Goal: Find specific page/section: Find specific page/section

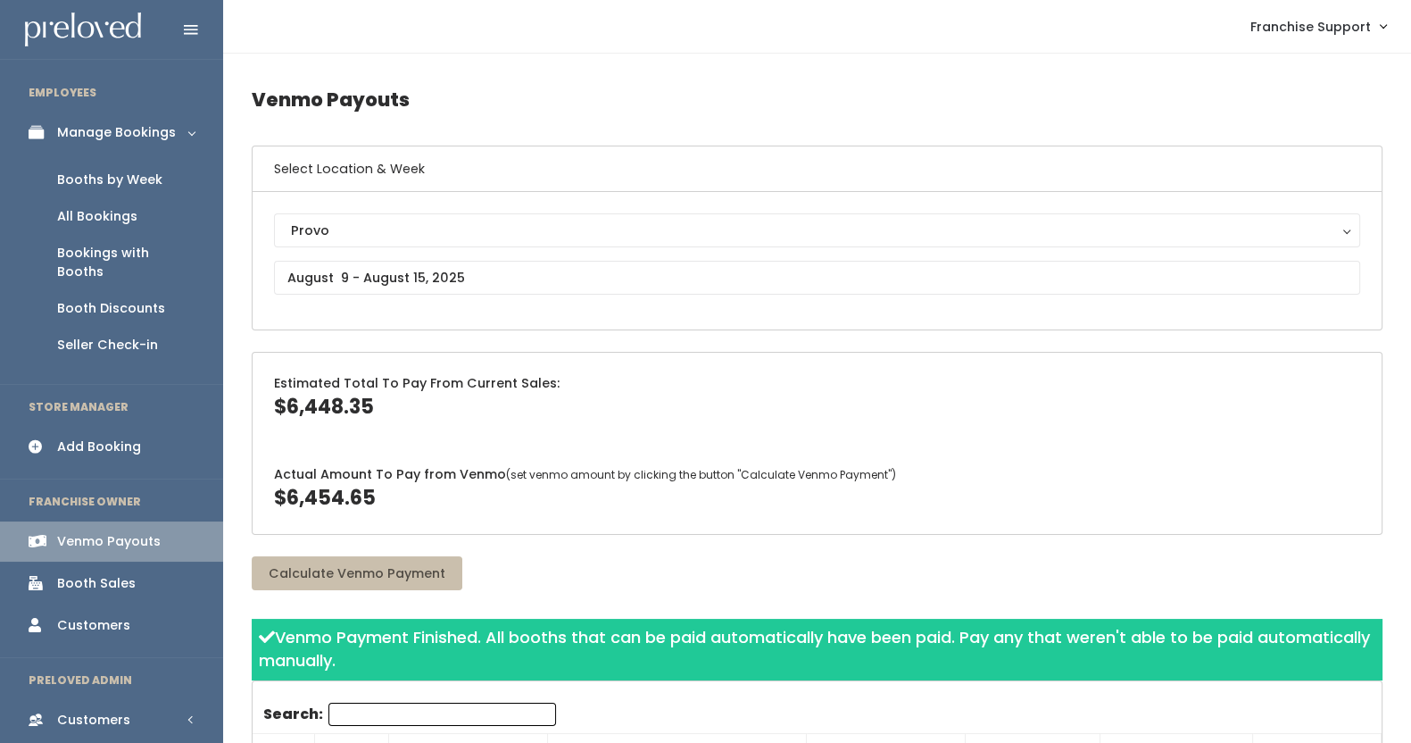
click at [129, 188] on div "Booths by Week" at bounding box center [109, 179] width 105 height 19
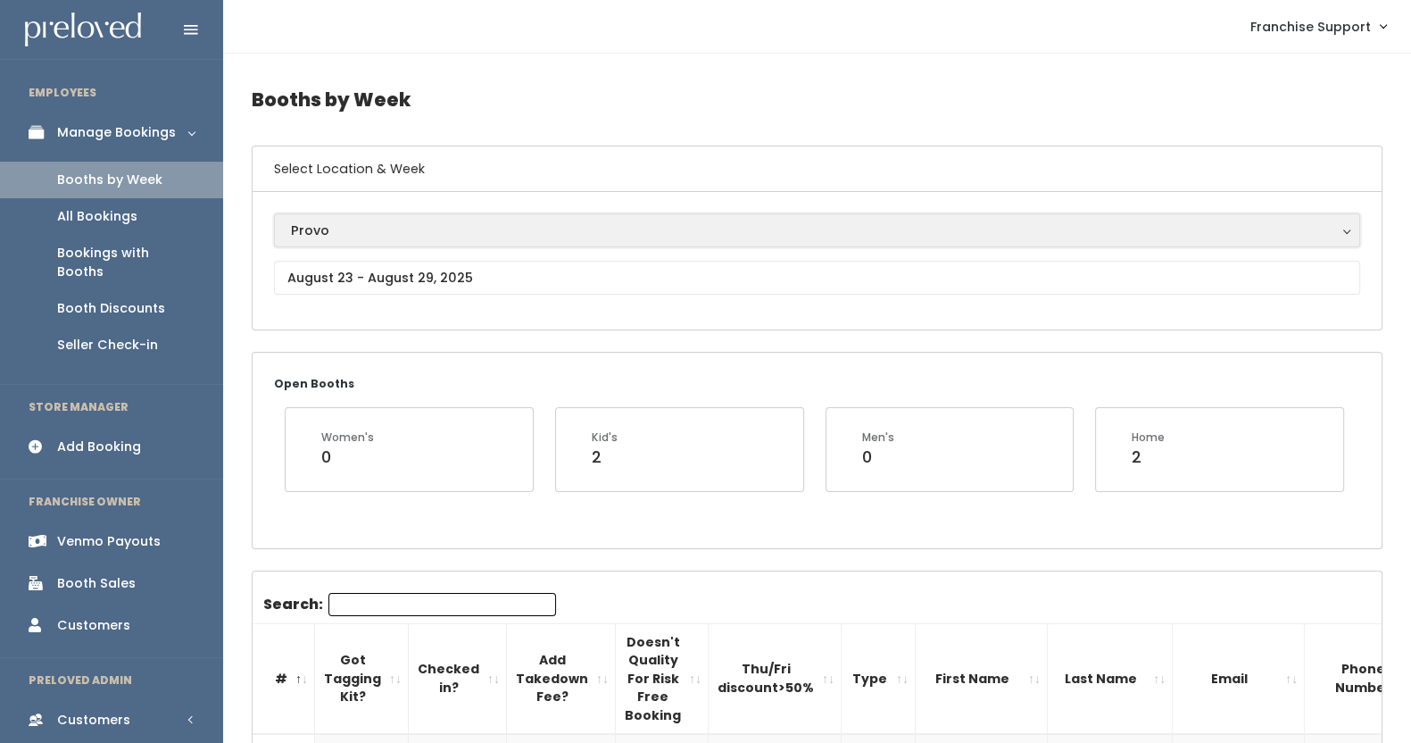
click at [340, 230] on div "Provo" at bounding box center [817, 230] width 1052 height 20
